Goal: Task Accomplishment & Management: Manage account settings

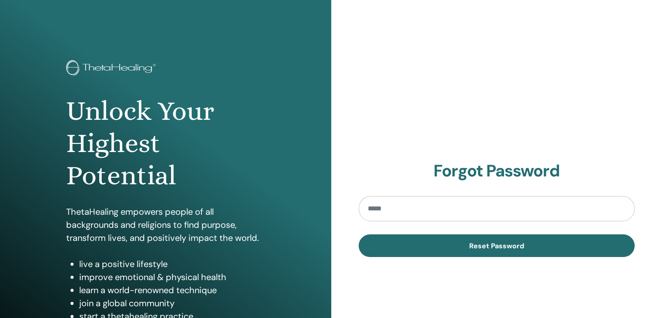
click at [87, 67] on img at bounding box center [112, 68] width 93 height 17
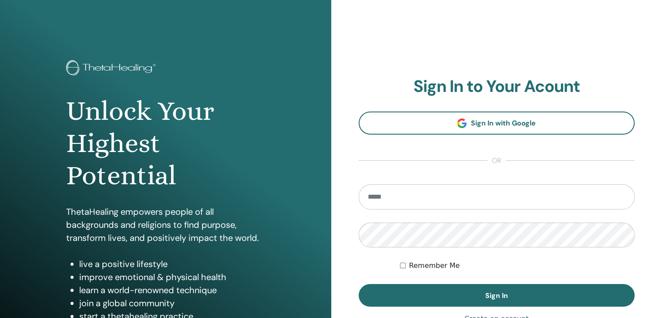
click at [390, 200] on input "email" at bounding box center [497, 196] width 277 height 25
type input "**********"
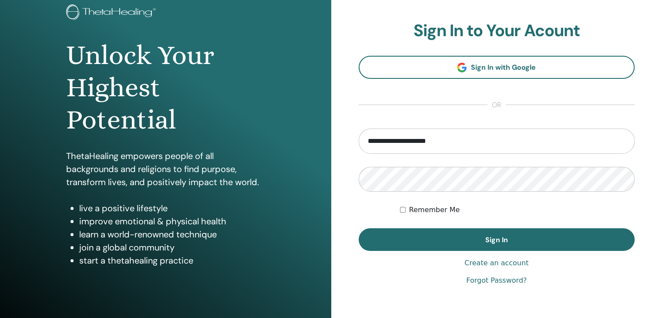
scroll to position [72, 0]
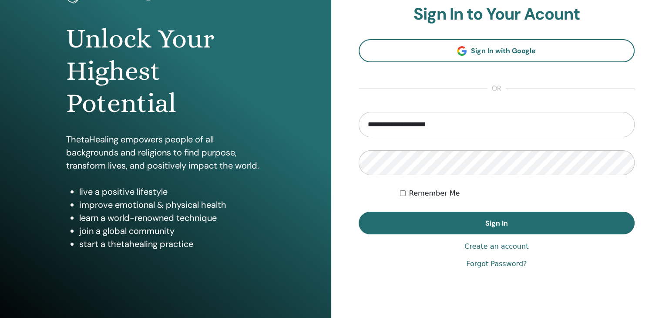
click at [509, 265] on link "Forgot Password?" at bounding box center [496, 264] width 61 height 10
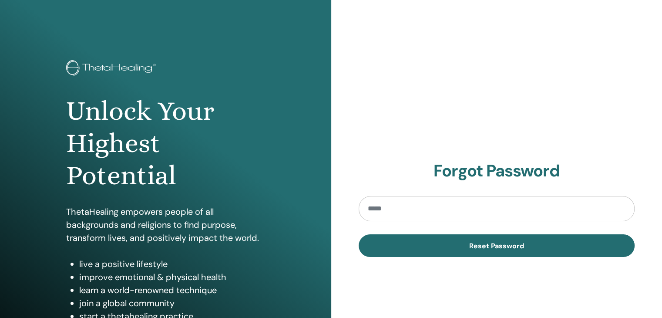
click at [450, 215] on input "email" at bounding box center [497, 208] width 277 height 25
type input "**********"
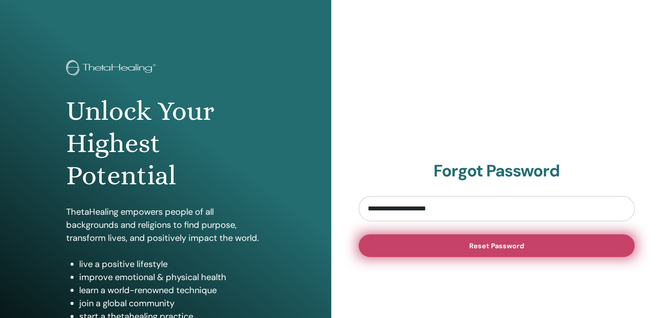
click at [496, 249] on span "Reset Password" at bounding box center [496, 245] width 55 height 9
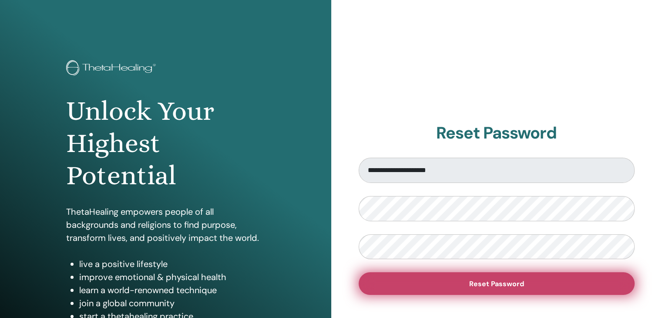
click at [481, 286] on span "Reset Password" at bounding box center [496, 283] width 55 height 9
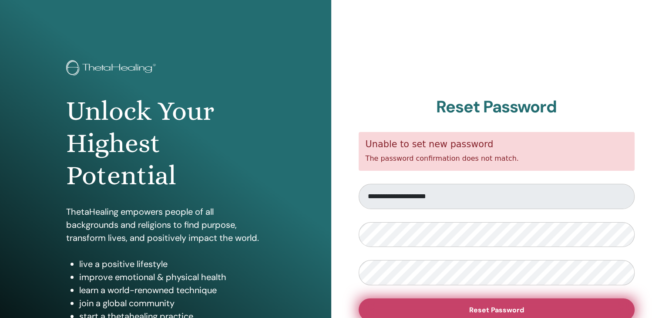
click at [490, 307] on span "Reset Password" at bounding box center [496, 309] width 55 height 9
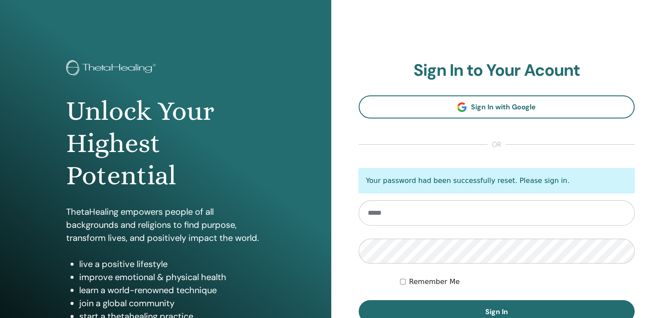
click at [382, 214] on input "email" at bounding box center [497, 212] width 277 height 25
type input "**********"
click at [418, 283] on label "Remember Me" at bounding box center [434, 282] width 51 height 10
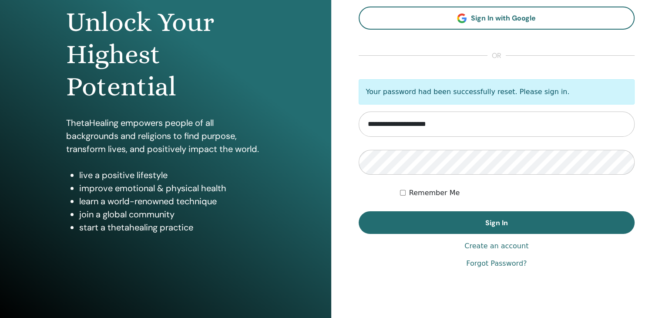
scroll to position [100, 0]
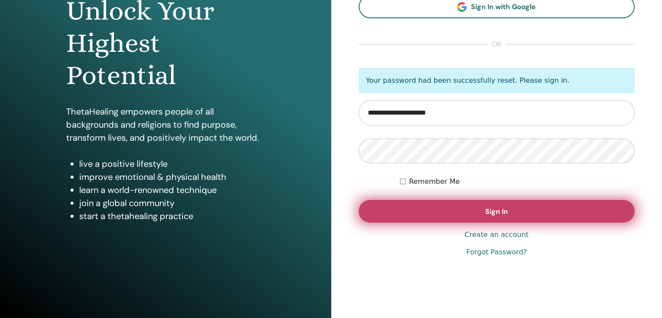
click at [508, 211] on button "Sign In" at bounding box center [497, 211] width 277 height 23
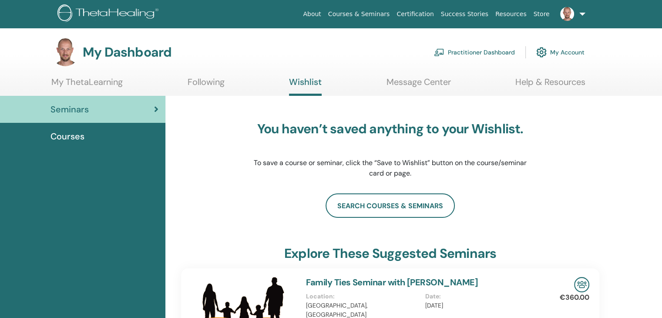
click at [571, 14] on img at bounding box center [567, 14] width 14 height 14
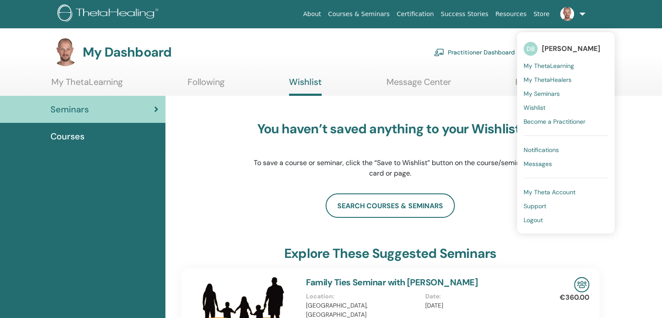
click at [560, 47] on span "[PERSON_NAME]" at bounding box center [571, 48] width 58 height 9
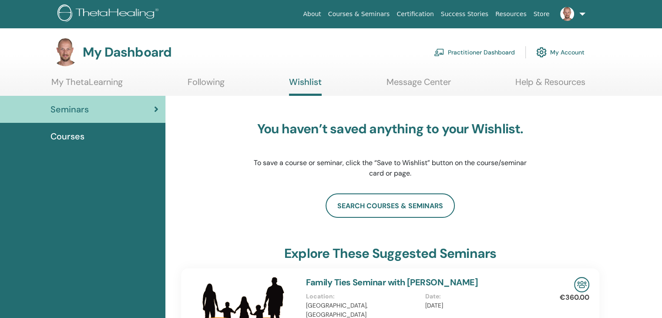
click at [560, 52] on link "My Account" at bounding box center [560, 52] width 48 height 19
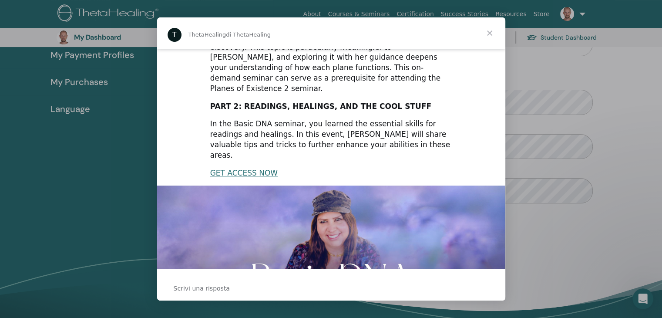
scroll to position [199, 0]
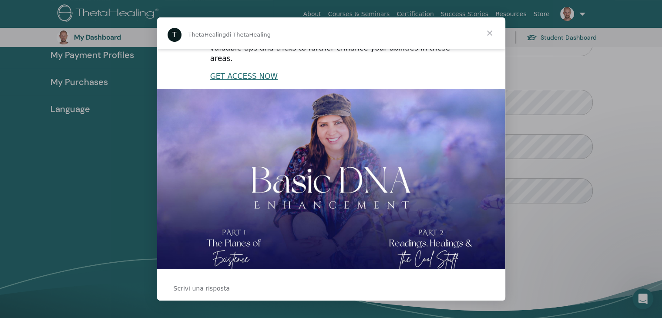
click at [489, 34] on span "Chiudi" at bounding box center [489, 32] width 31 height 31
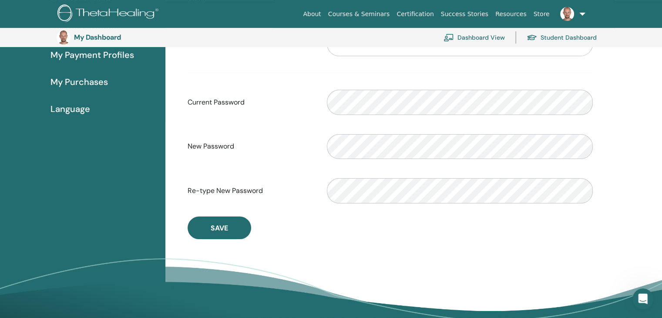
click at [68, 110] on span "Language" at bounding box center [71, 108] width 40 height 13
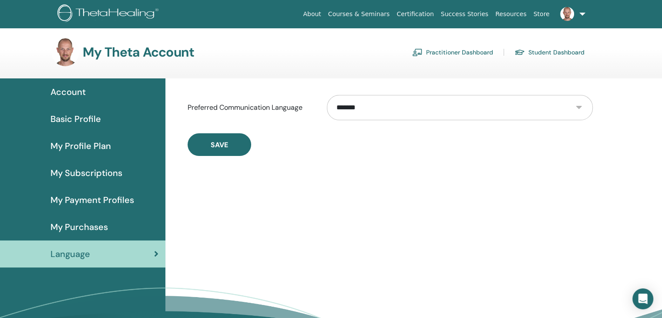
click at [393, 112] on select "**********" at bounding box center [460, 107] width 266 height 25
select select "***"
click at [327, 95] on select "**********" at bounding box center [460, 107] width 266 height 25
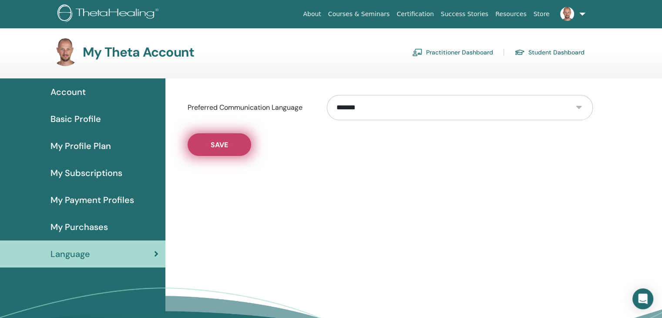
click at [225, 149] on button "Save" at bounding box center [220, 144] width 64 height 23
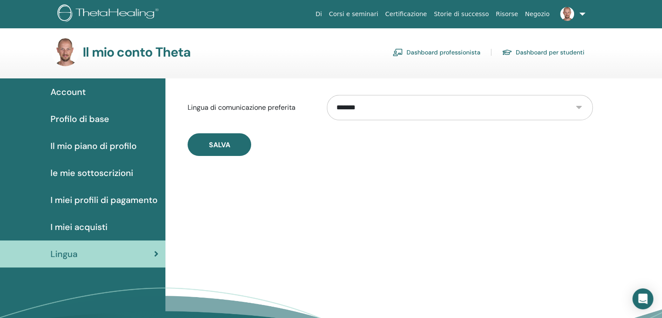
click at [432, 51] on link "Dashboard professionista" at bounding box center [437, 52] width 88 height 14
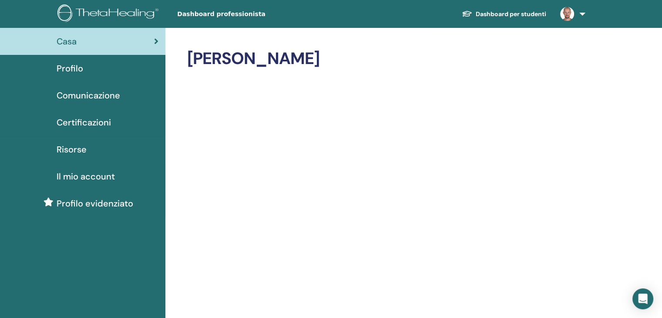
click at [60, 66] on span "Profilo" at bounding box center [70, 68] width 27 height 13
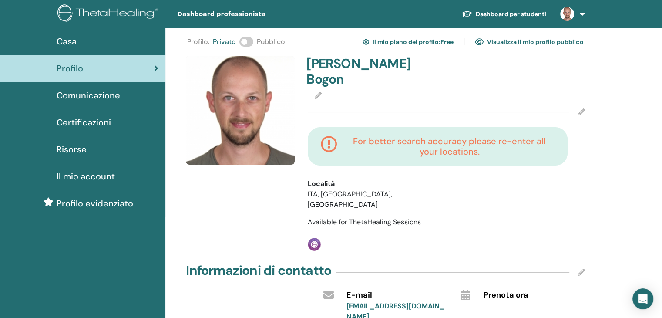
click at [597, 160] on div "Profilo : Privato Pubblico Il mio piano del profilo : Free Visualizza il mio pr…" at bounding box center [413, 280] width 497 height 505
click at [580, 108] on icon at bounding box center [581, 111] width 7 height 7
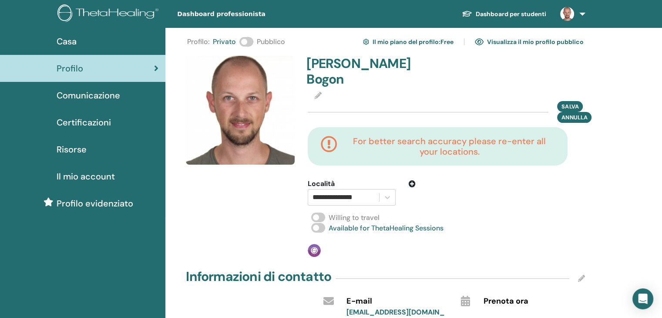
click at [314, 91] on div at bounding box center [446, 96] width 277 height 10
click at [582, 113] on span "Annulla" at bounding box center [575, 117] width 26 height 9
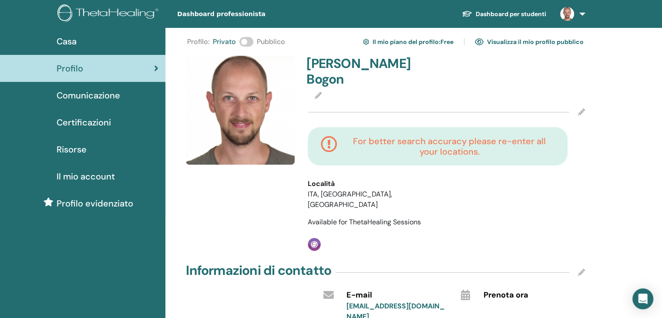
click at [513, 40] on link "Visualizza il mio profilo pubblico" at bounding box center [529, 42] width 109 height 14
click at [317, 92] on icon at bounding box center [318, 95] width 7 height 7
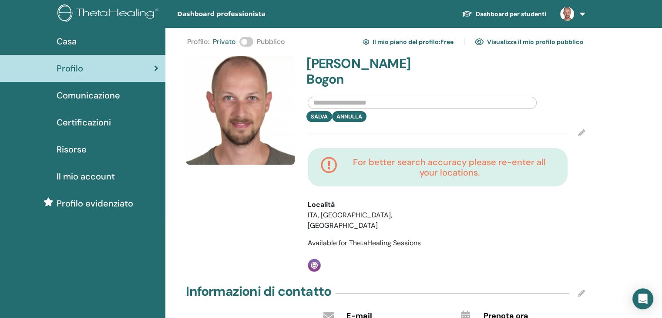
click at [260, 90] on img at bounding box center [240, 110] width 109 height 109
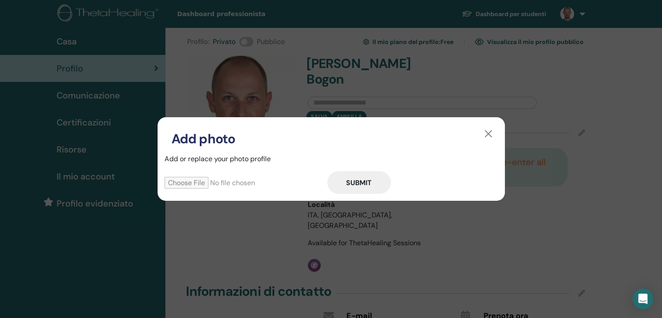
click at [185, 180] on input "file" at bounding box center [246, 183] width 163 height 12
click at [487, 133] on button "button" at bounding box center [489, 134] width 14 height 14
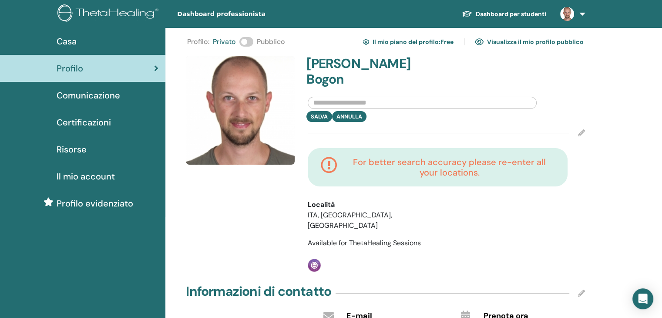
click at [618, 76] on div "Profilo : Privato Pubblico Il mio piano del profilo : Free Visualizza il mio pr…" at bounding box center [413, 291] width 497 height 526
click at [407, 42] on link "Il mio piano del profilo : Free" at bounding box center [408, 42] width 91 height 14
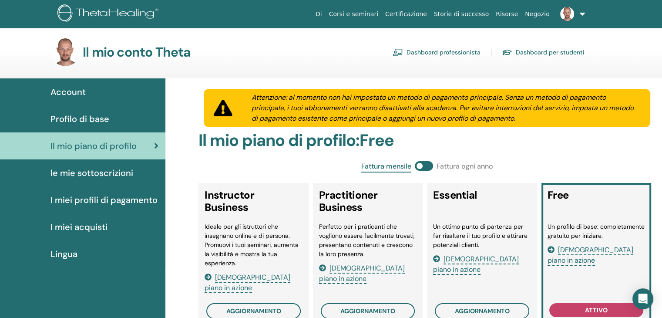
click at [87, 172] on span "le mie sottoscrizioni" at bounding box center [92, 172] width 83 height 13
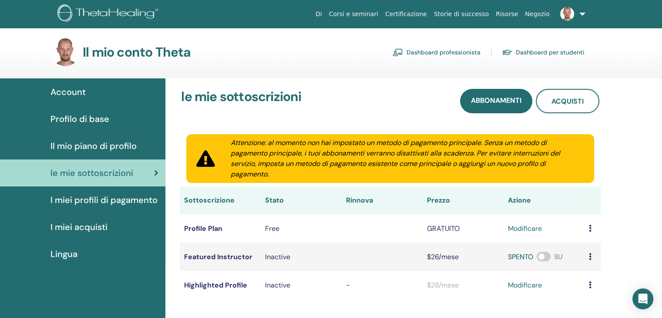
scroll to position [91, 0]
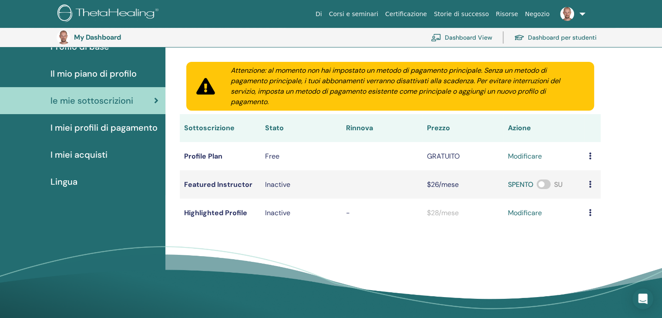
click at [88, 131] on span "I miei profili di pagamento" at bounding box center [104, 127] width 107 height 13
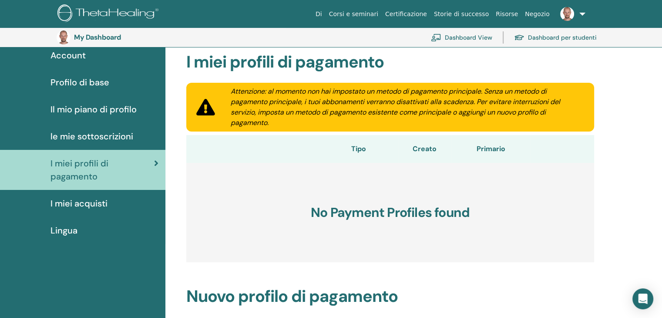
scroll to position [91, 0]
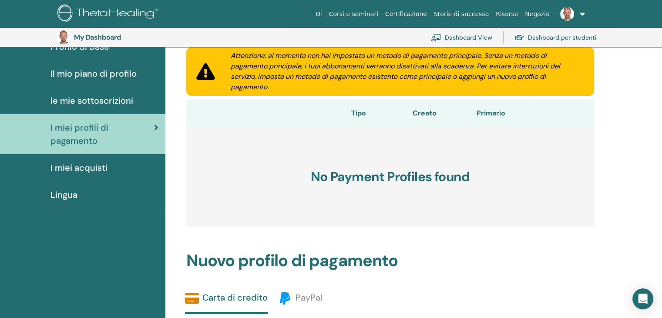
click at [80, 168] on span "I miei acquisti" at bounding box center [79, 167] width 57 height 13
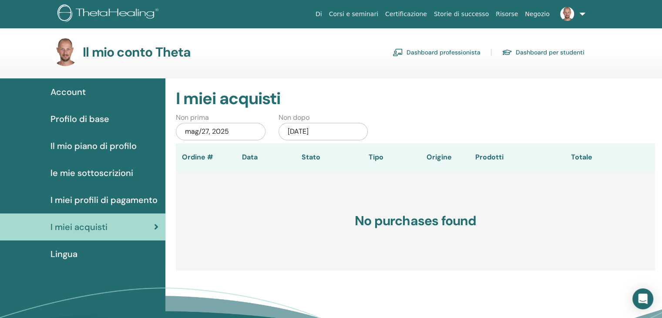
click at [84, 118] on span "Profilo di base" at bounding box center [80, 118] width 59 height 13
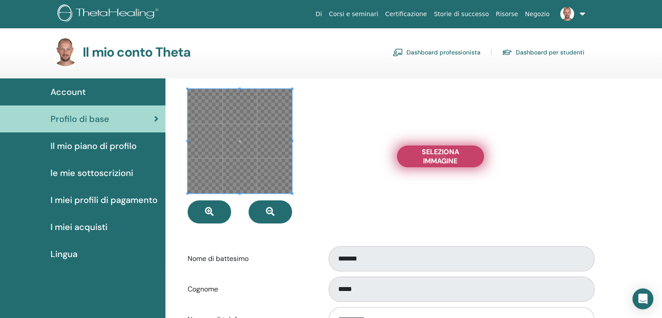
click at [446, 156] on span "Seleziona Immagine" at bounding box center [440, 156] width 65 height 18
click at [446, 156] on input "Seleziona Immagine" at bounding box center [440, 156] width 11 height 6
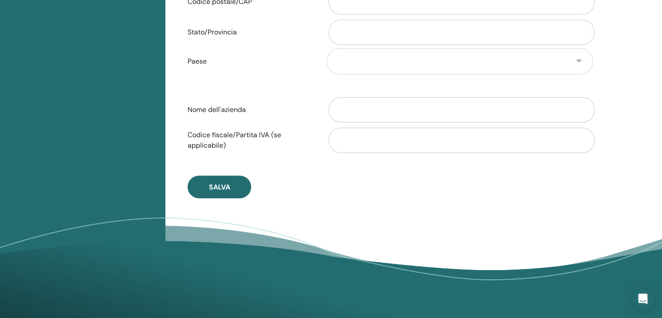
scroll to position [455, 0]
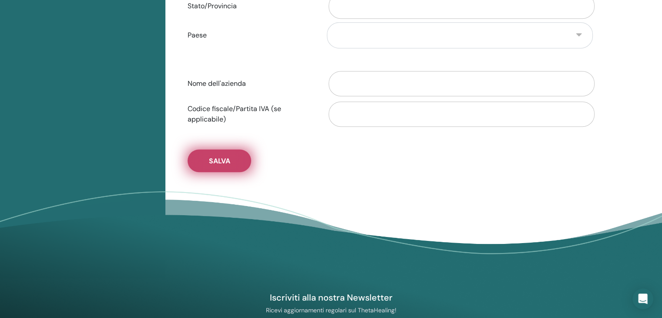
click at [217, 159] on span "Salva" at bounding box center [219, 160] width 21 height 9
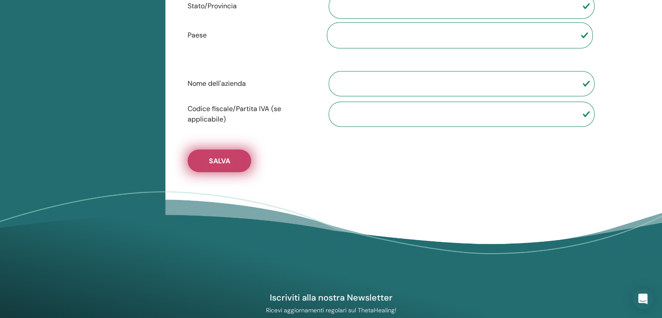
click at [221, 161] on span "Salva" at bounding box center [219, 160] width 21 height 9
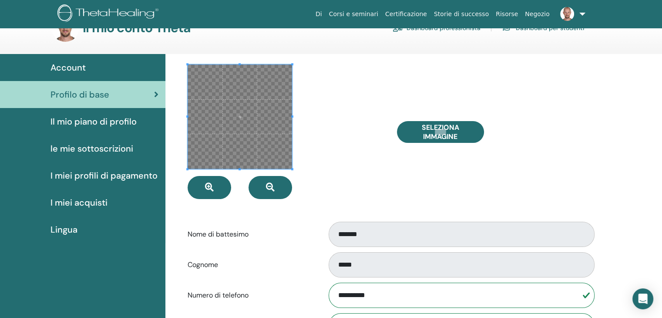
scroll to position [0, 0]
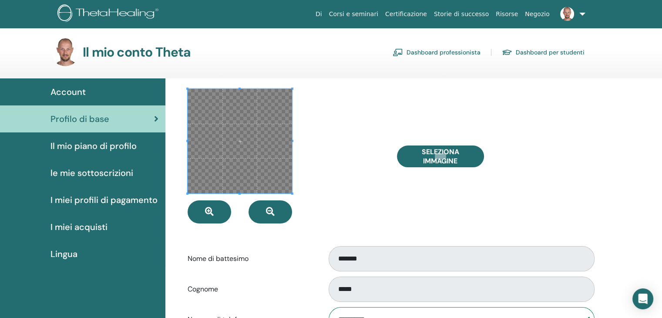
click at [239, 143] on span at bounding box center [240, 141] width 105 height 105
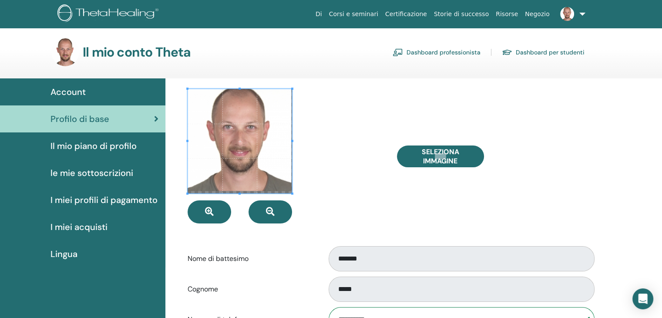
click at [237, 135] on span at bounding box center [240, 141] width 105 height 105
click at [233, 135] on span at bounding box center [240, 141] width 105 height 105
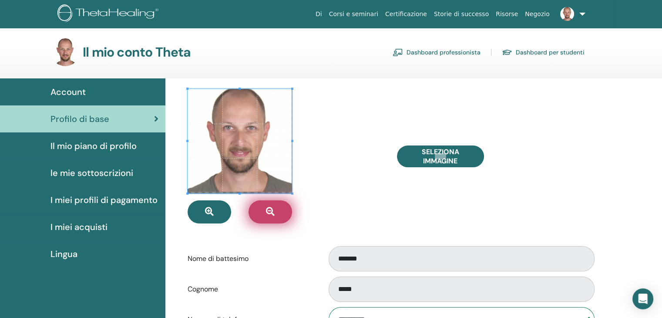
click at [272, 211] on icon "button" at bounding box center [270, 211] width 9 height 9
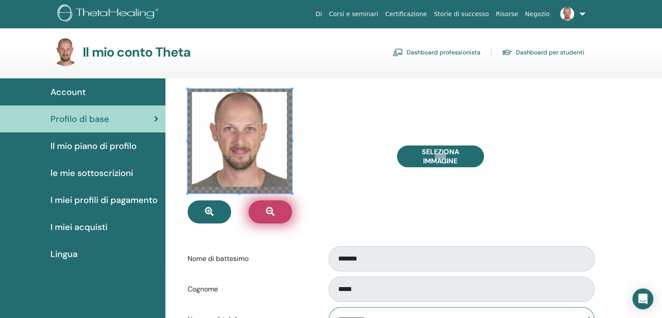
click at [272, 211] on icon "button" at bounding box center [270, 211] width 9 height 9
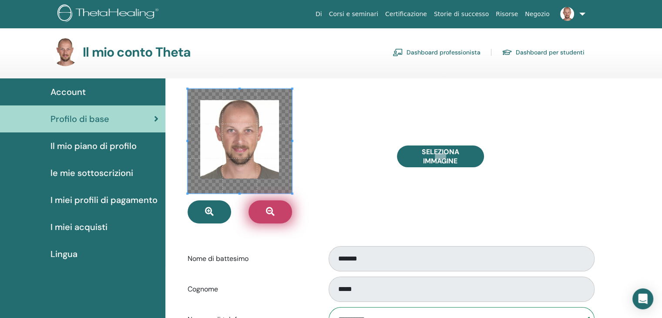
click at [272, 211] on icon "button" at bounding box center [270, 211] width 9 height 9
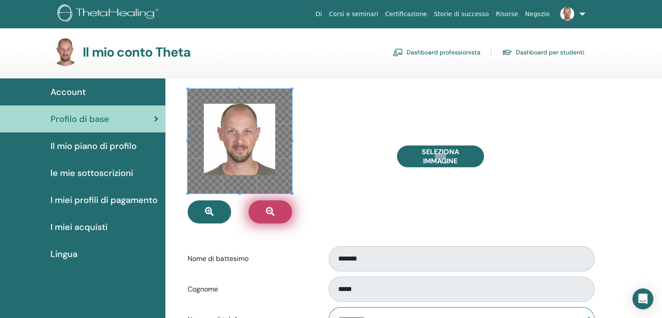
click at [272, 211] on icon "button" at bounding box center [270, 211] width 9 height 9
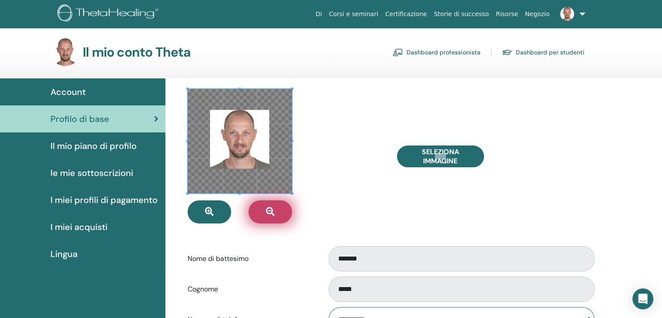
click at [272, 211] on icon "button" at bounding box center [270, 211] width 9 height 9
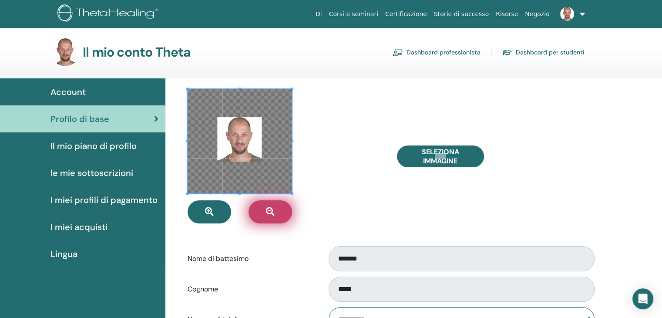
click at [272, 211] on icon "button" at bounding box center [270, 211] width 9 height 9
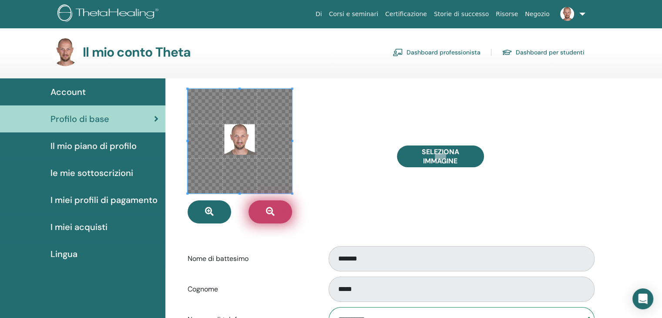
click at [272, 211] on icon "button" at bounding box center [270, 211] width 9 height 9
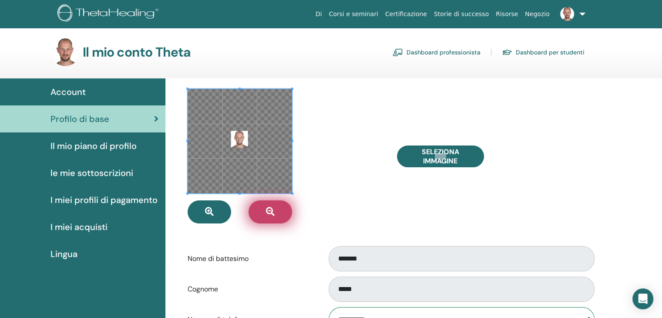
click at [272, 211] on icon "button" at bounding box center [270, 211] width 9 height 9
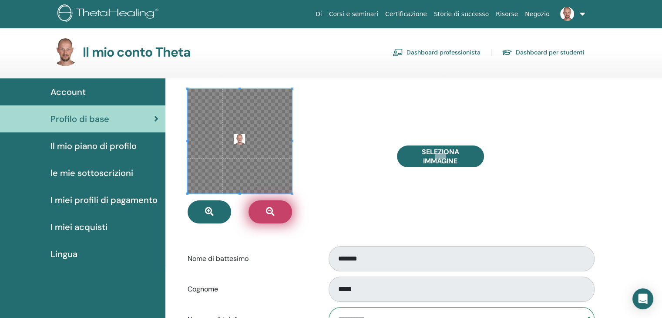
click at [272, 211] on icon "button" at bounding box center [270, 211] width 9 height 9
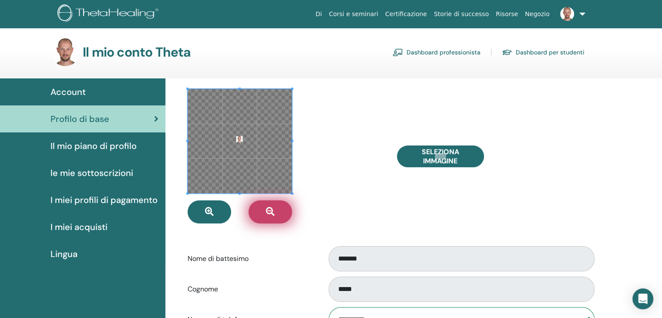
click at [272, 211] on icon "button" at bounding box center [270, 211] width 9 height 9
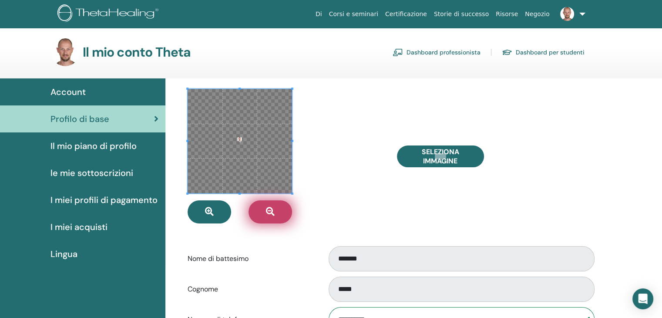
click at [272, 211] on icon "button" at bounding box center [270, 211] width 9 height 9
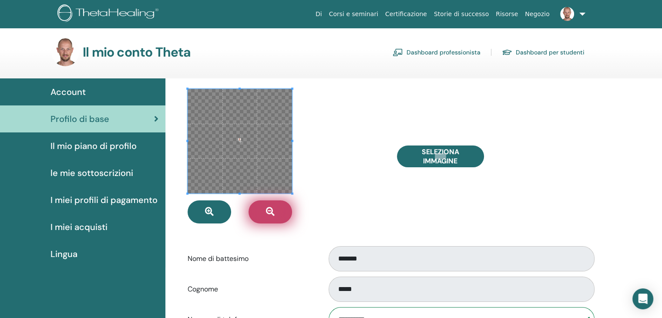
click at [272, 211] on icon "button" at bounding box center [270, 211] width 9 height 9
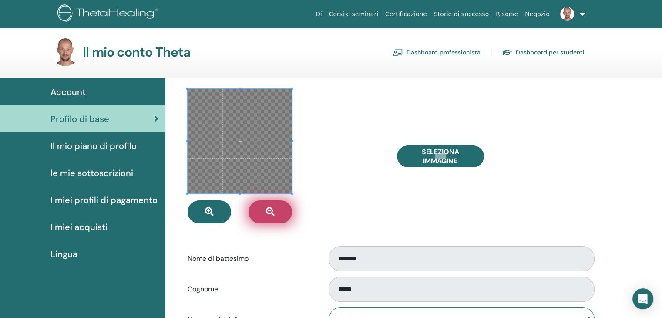
click at [272, 211] on icon "button" at bounding box center [270, 211] width 9 height 9
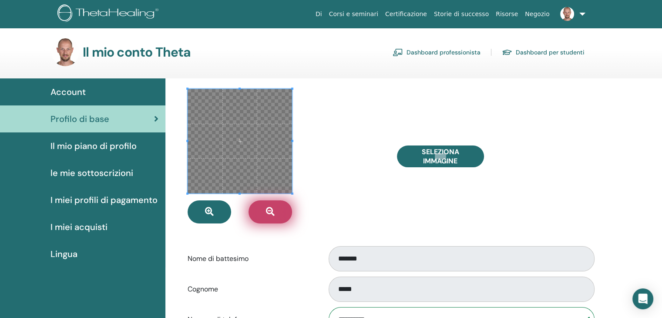
click at [272, 211] on icon "button" at bounding box center [270, 211] width 9 height 9
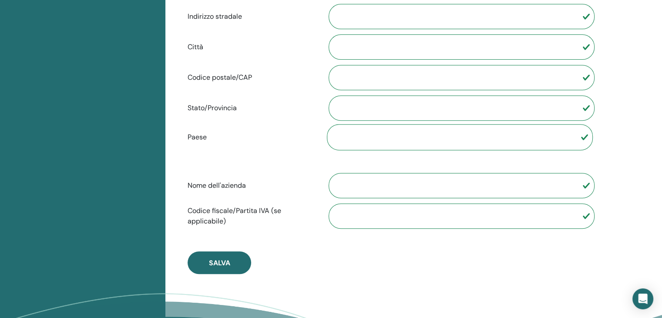
scroll to position [527, 0]
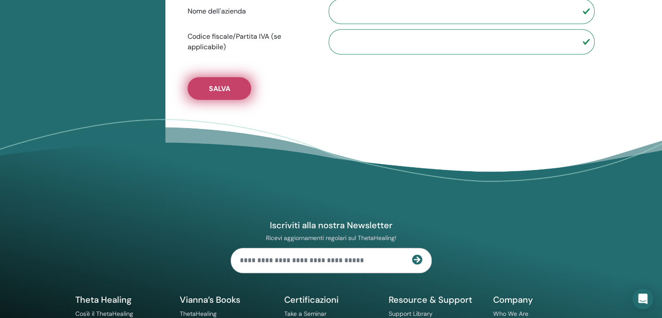
click at [217, 85] on span "Salva" at bounding box center [219, 88] width 21 height 9
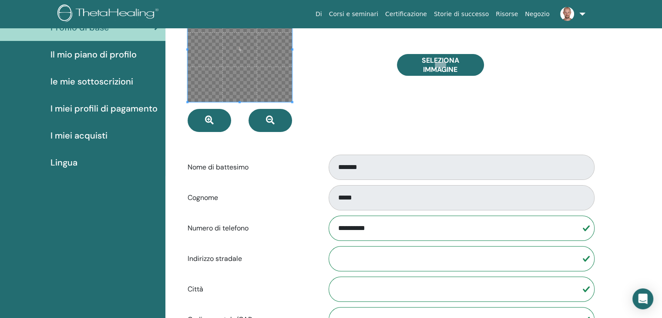
scroll to position [0, 0]
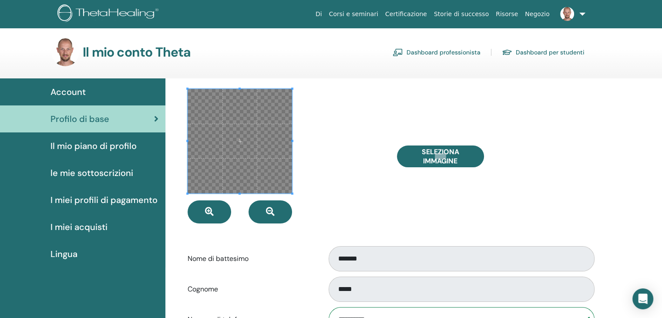
click at [77, 91] on span "Account" at bounding box center [68, 91] width 35 height 13
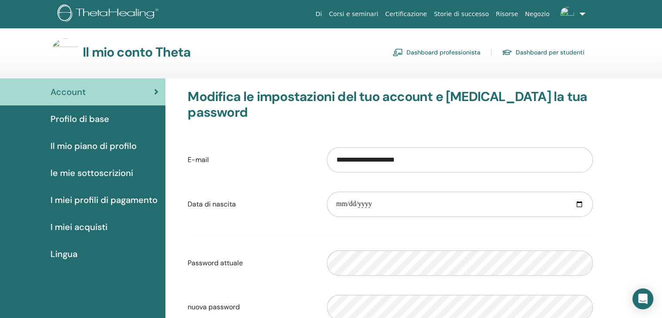
click at [91, 116] on span "Profilo di base" at bounding box center [80, 118] width 59 height 13
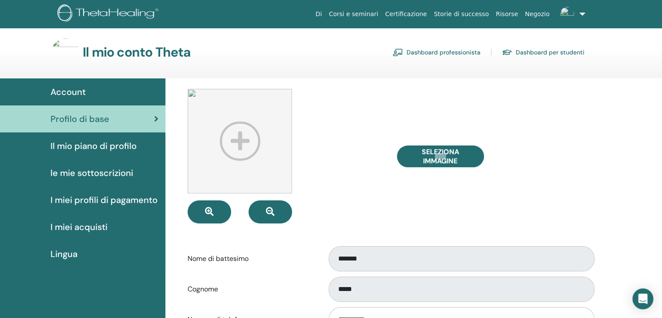
click at [452, 52] on link "Dashboard professionista" at bounding box center [437, 52] width 88 height 14
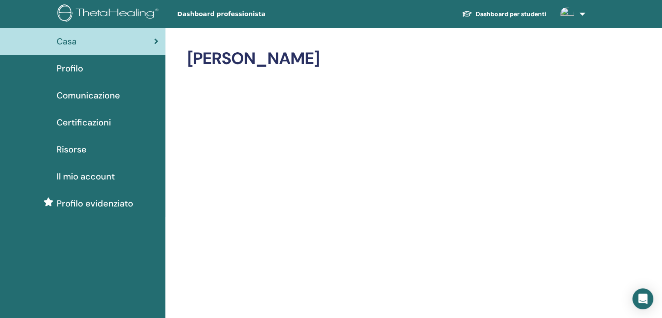
click at [100, 203] on span "Profilo evidenziato" at bounding box center [95, 203] width 77 height 13
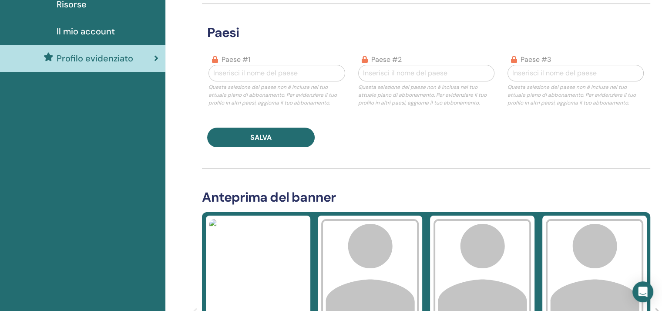
scroll to position [290, 0]
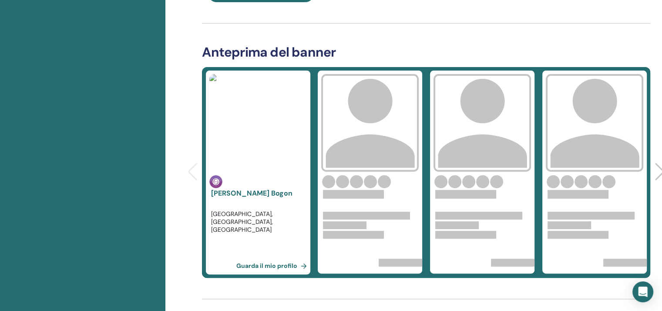
click at [656, 173] on div at bounding box center [661, 172] width 12 height 19
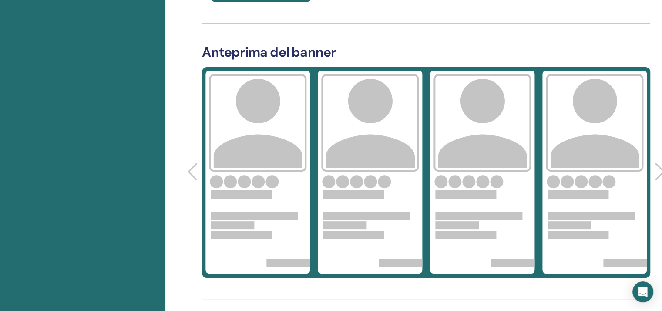
click at [656, 173] on div at bounding box center [661, 172] width 12 height 19
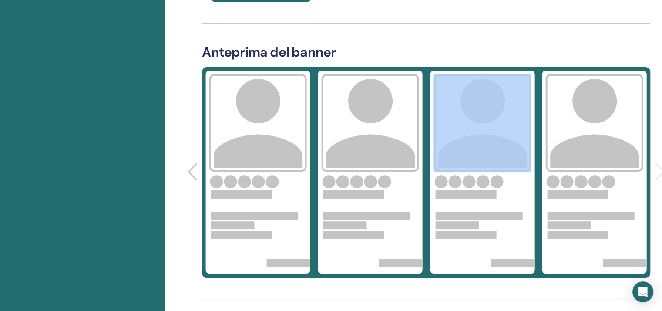
click at [656, 173] on div "Abbonamenti Sottoscrizione Stato Rinnova Prezzo Azione Highlighted Profile Inac…" at bounding box center [413, 199] width 497 height 923
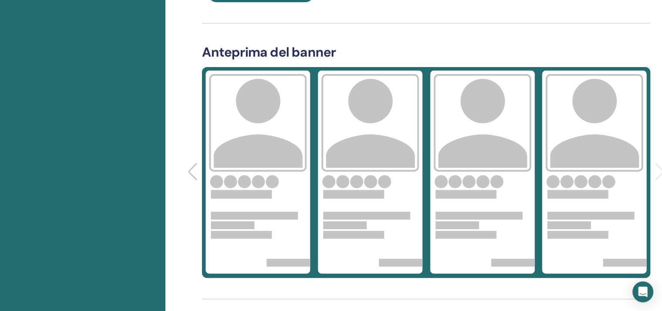
click at [189, 172] on div at bounding box center [194, 172] width 12 height 19
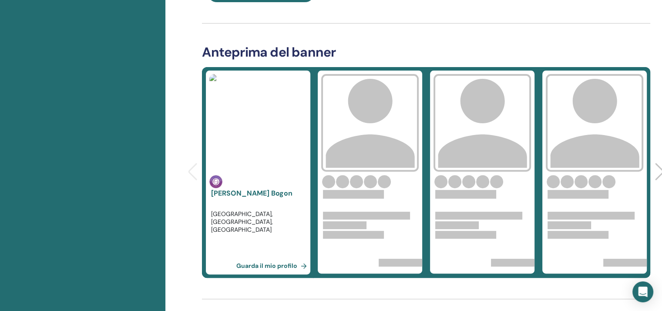
click at [189, 172] on div "Abbonamenti Sottoscrizione Stato Rinnova Prezzo Azione Highlighted Profile Inac…" at bounding box center [385, 162] width 397 height 806
click at [282, 153] on img at bounding box center [258, 123] width 98 height 98
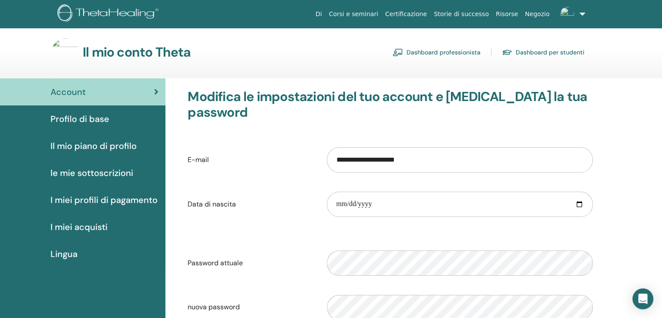
click at [96, 117] on span "Profilo di base" at bounding box center [80, 118] width 59 height 13
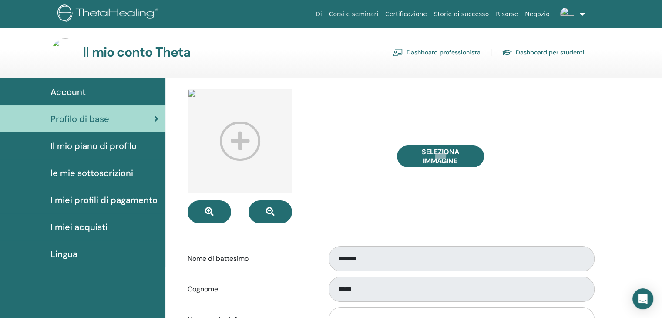
click at [193, 94] on img at bounding box center [240, 141] width 105 height 105
drag, startPoint x: 193, startPoint y: 93, endPoint x: 226, endPoint y: 143, distance: 60.4
click at [206, 118] on img at bounding box center [240, 141] width 105 height 105
click at [218, 202] on button "button" at bounding box center [210, 211] width 44 height 23
click at [218, 207] on button "button" at bounding box center [210, 211] width 44 height 23
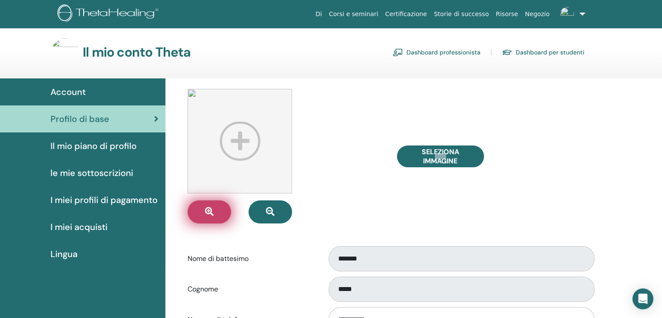
click at [218, 207] on button "button" at bounding box center [210, 211] width 44 height 23
click at [244, 132] on img at bounding box center [240, 141] width 105 height 105
click at [435, 109] on div "Seleziona Immagine" at bounding box center [495, 156] width 209 height 135
click at [567, 11] on img at bounding box center [567, 14] width 14 height 14
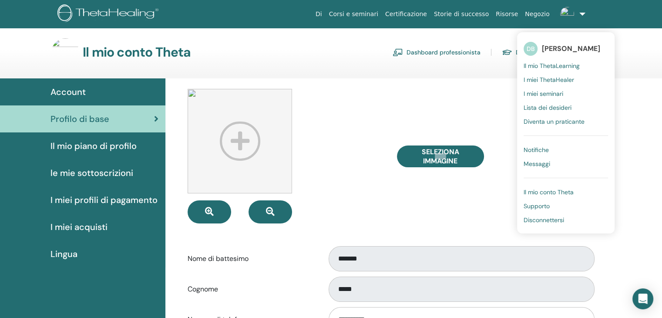
click at [449, 104] on div "Seleziona Immagine" at bounding box center [495, 156] width 209 height 135
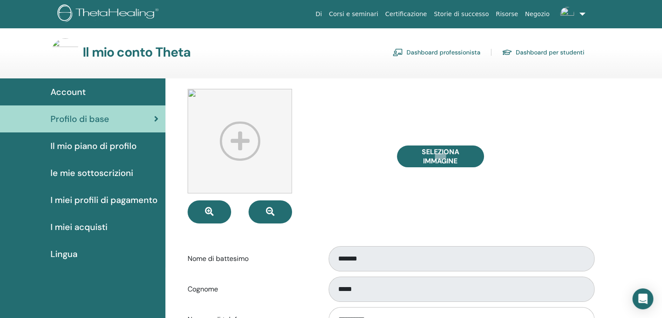
click at [74, 92] on span "Account" at bounding box center [68, 91] width 35 height 13
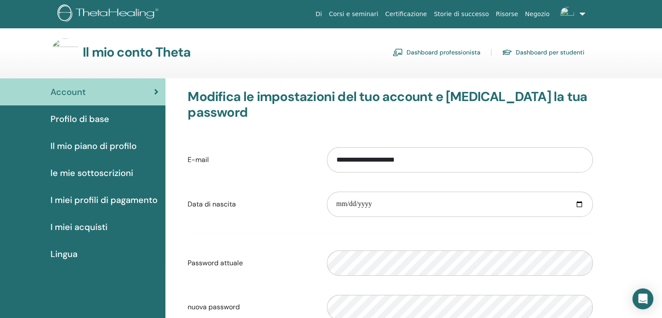
click at [452, 53] on link "Dashboard professionista" at bounding box center [437, 52] width 88 height 14
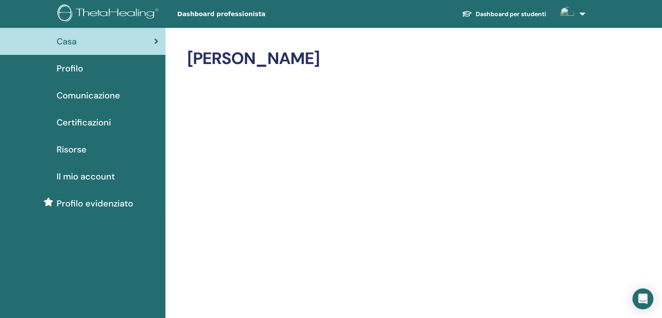
click at [71, 68] on span "Profilo" at bounding box center [70, 68] width 27 height 13
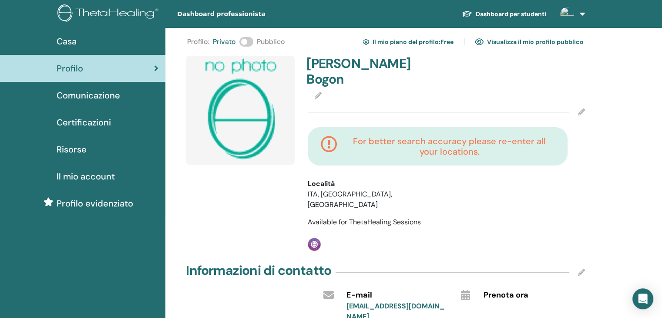
click at [237, 110] on img at bounding box center [240, 110] width 109 height 109
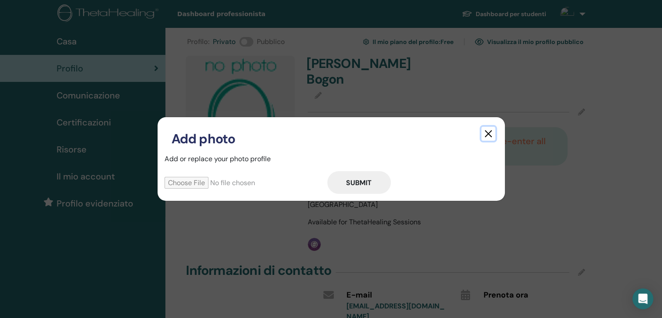
click at [489, 134] on button "button" at bounding box center [489, 134] width 14 height 14
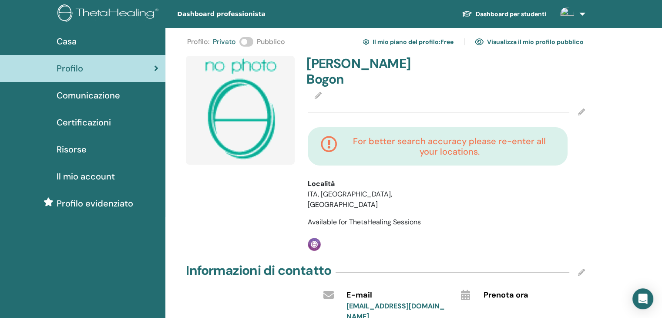
click at [256, 107] on img at bounding box center [240, 110] width 109 height 109
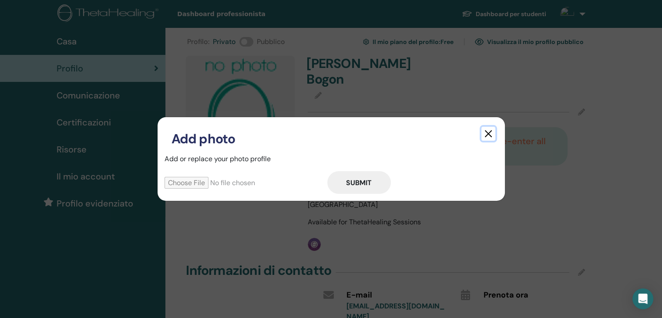
click at [489, 135] on button "button" at bounding box center [489, 134] width 14 height 14
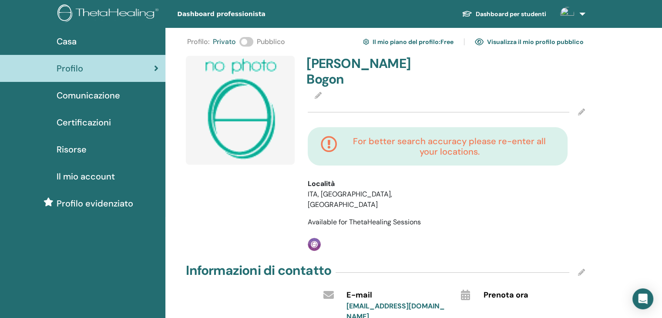
click at [242, 95] on img at bounding box center [240, 110] width 109 height 109
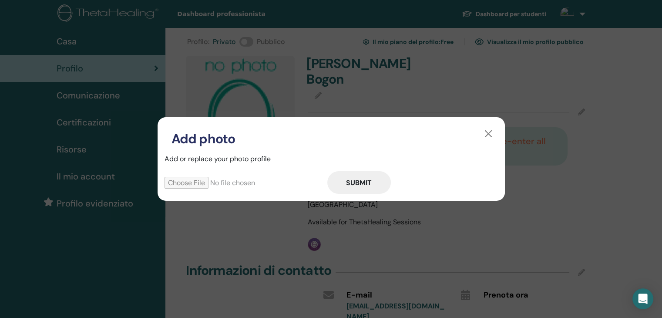
click at [181, 181] on input "file" at bounding box center [246, 183] width 163 height 12
type input "**********"
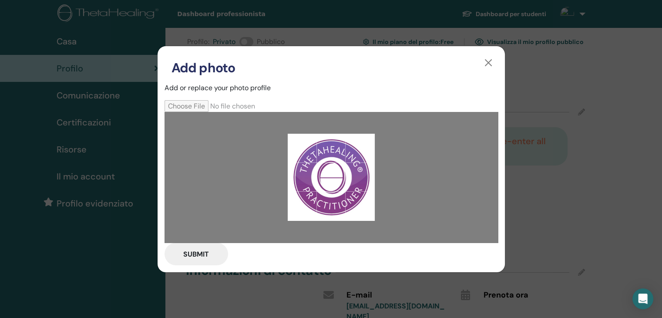
click at [190, 256] on button "Submit" at bounding box center [197, 254] width 64 height 23
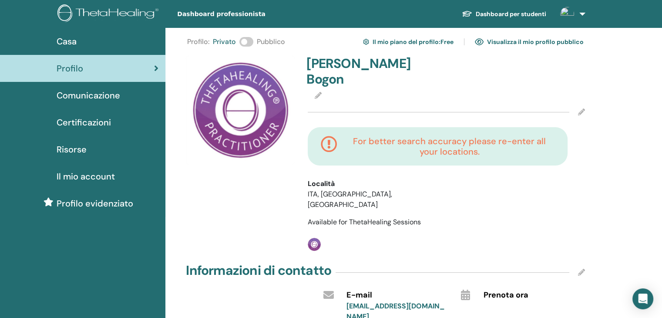
click at [340, 189] on li "ITA, [GEOGRAPHIC_DATA], [GEOGRAPHIC_DATA]" at bounding box center [362, 199] width 108 height 21
click at [371, 189] on li "ITA, [GEOGRAPHIC_DATA], [GEOGRAPHIC_DATA]" at bounding box center [362, 199] width 108 height 21
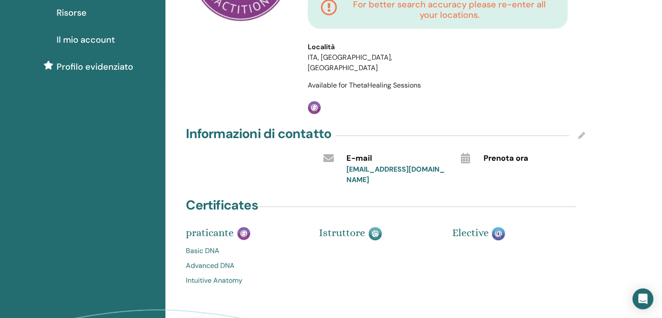
scroll to position [145, 0]
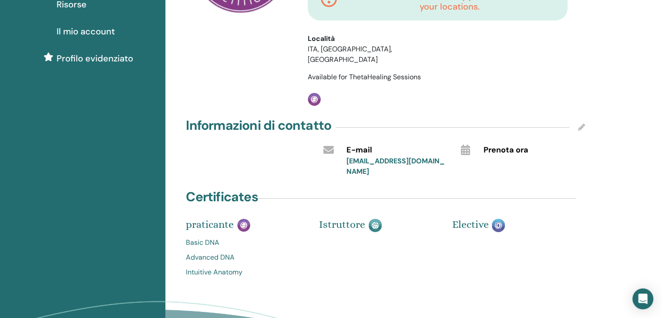
click at [200, 237] on link "Basic DNA" at bounding box center [246, 242] width 120 height 10
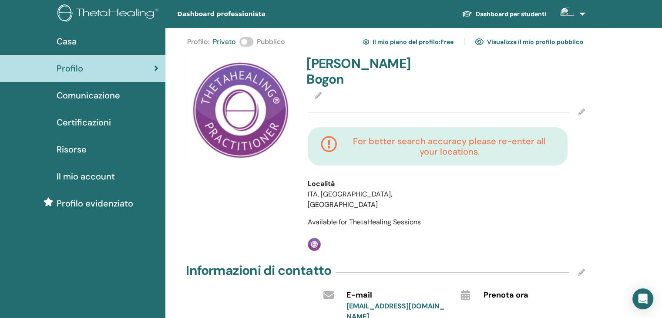
click at [491, 136] on h4 "For better search accuracy please re-enter all your locations." at bounding box center [449, 146] width 210 height 21
click at [580, 108] on icon at bounding box center [581, 111] width 7 height 7
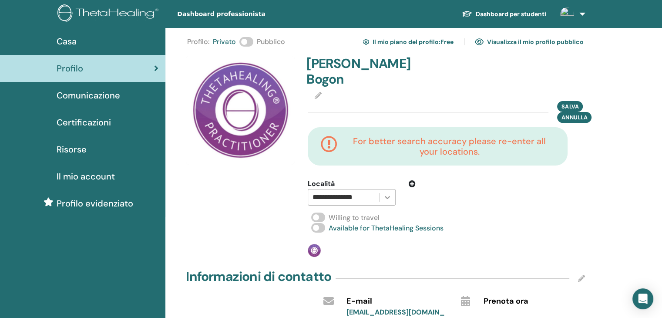
click at [389, 193] on icon at bounding box center [387, 197] width 9 height 9
drag, startPoint x: 366, startPoint y: 182, endPoint x: 315, endPoint y: 179, distance: 50.6
click at [315, 191] on div at bounding box center [344, 197] width 62 height 12
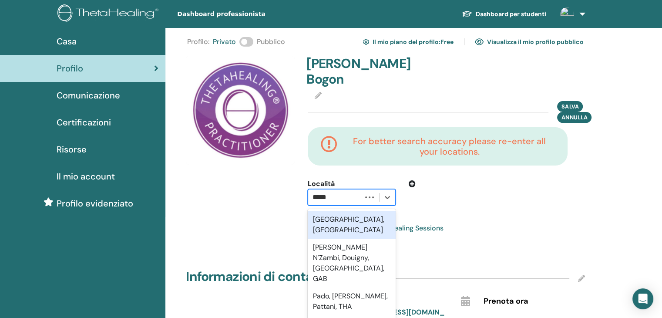
type input "******"
click at [342, 211] on div "Padova, ITA" at bounding box center [352, 225] width 88 height 28
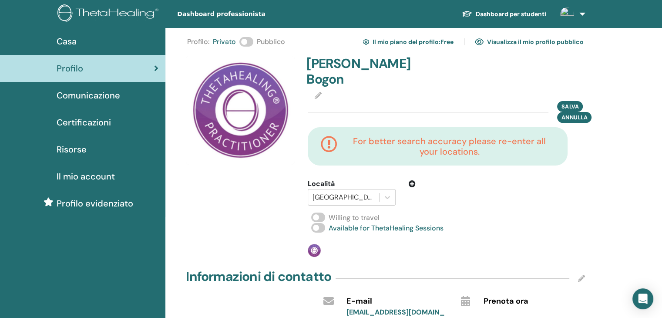
click at [320, 213] on span at bounding box center [318, 218] width 14 height 10
click at [575, 102] on span "Salva" at bounding box center [570, 106] width 17 height 9
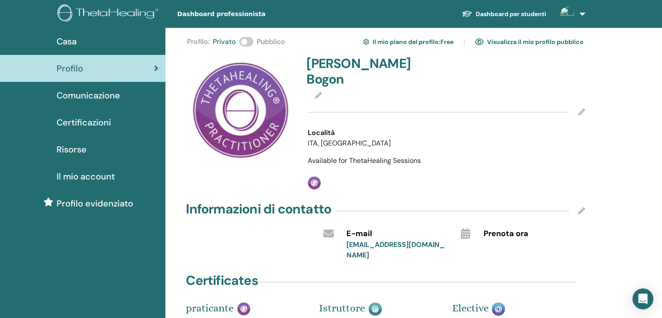
click at [246, 43] on span at bounding box center [247, 42] width 14 height 10
click at [582, 13] on link at bounding box center [571, 14] width 36 height 28
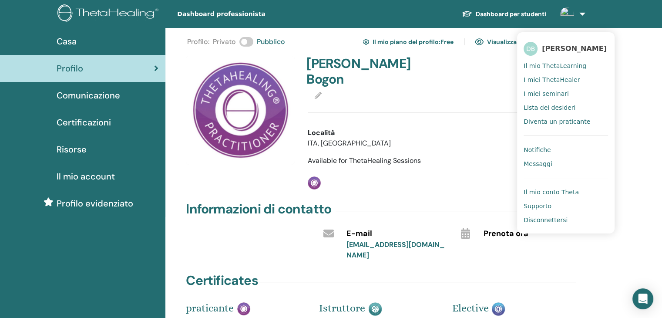
click at [472, 155] on div "Available for ThetaHealing Sessions" at bounding box center [446, 160] width 277 height 10
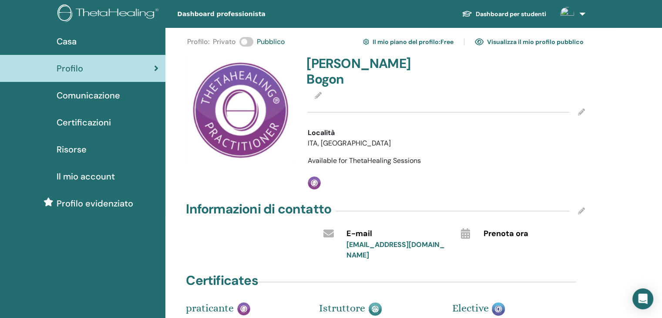
click at [71, 42] on span "Casa" at bounding box center [67, 41] width 20 height 13
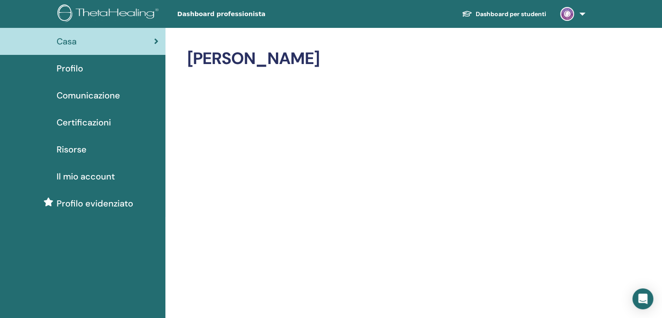
click at [72, 66] on span "Profilo" at bounding box center [70, 68] width 27 height 13
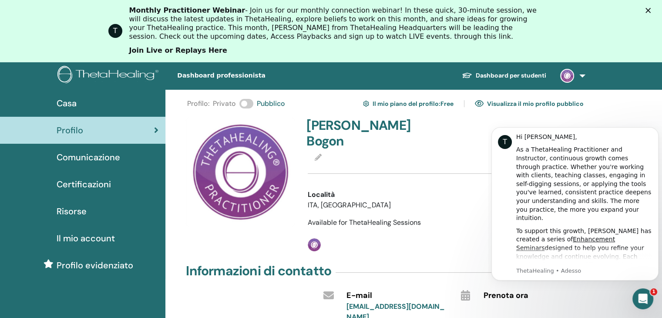
click at [169, 52] on link "Join Live or Replays Here" at bounding box center [178, 51] width 98 height 10
